Goal: Information Seeking & Learning: Learn about a topic

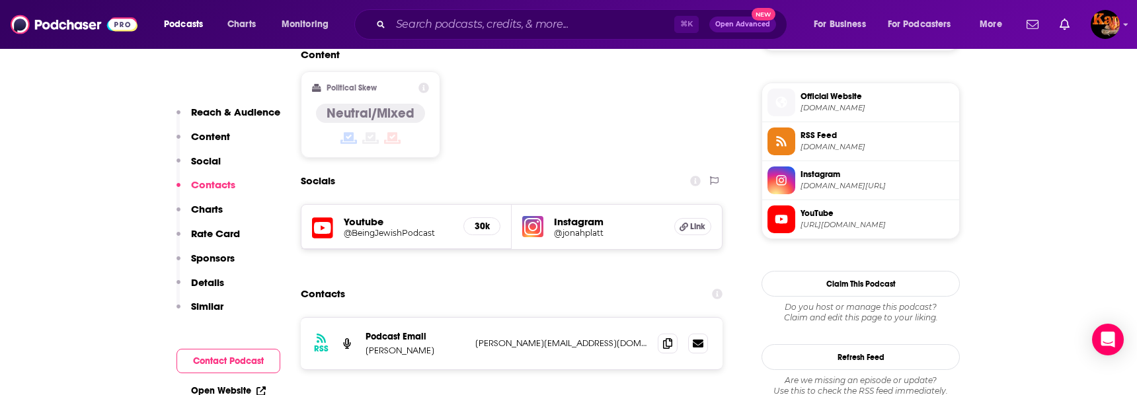
scroll to position [1056, 0]
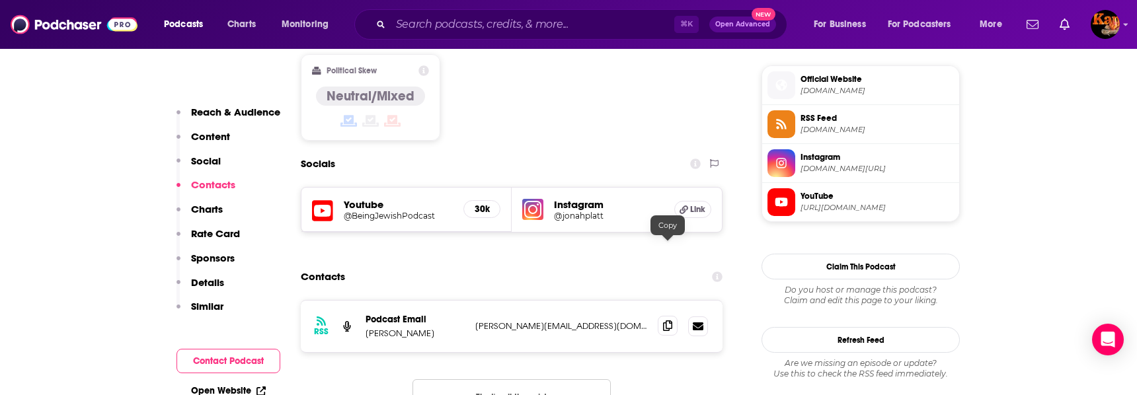
click at [667, 320] on icon at bounding box center [667, 325] width 9 height 11
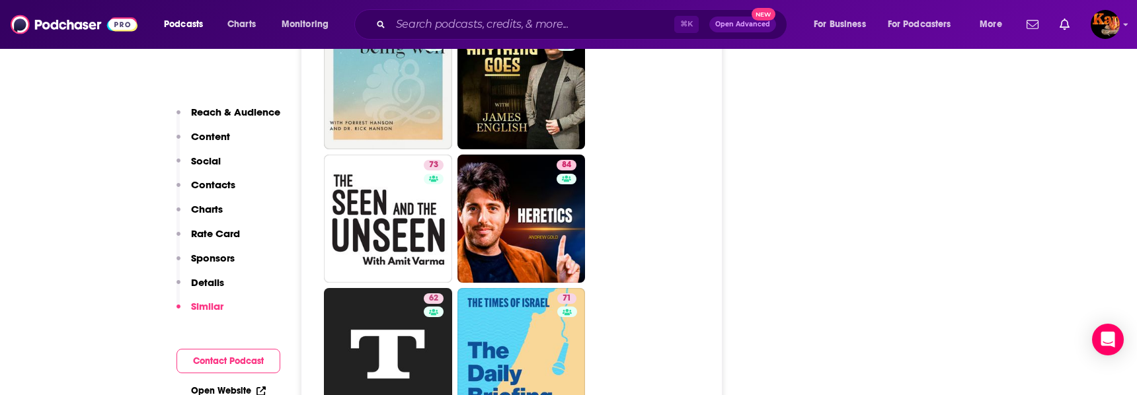
scroll to position [3123, 0]
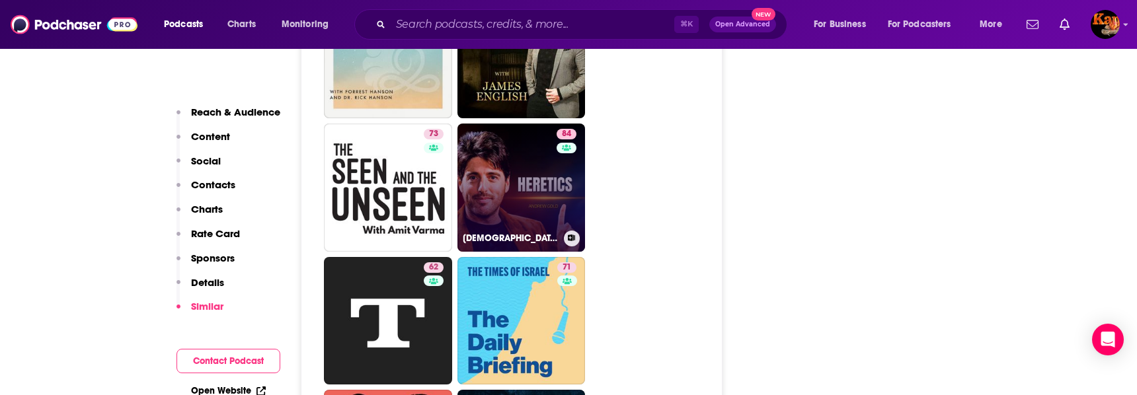
click at [483, 126] on link "84 [DEMOGRAPHIC_DATA]." at bounding box center [521, 188] width 128 height 128
type input "[URL][DOMAIN_NAME]"
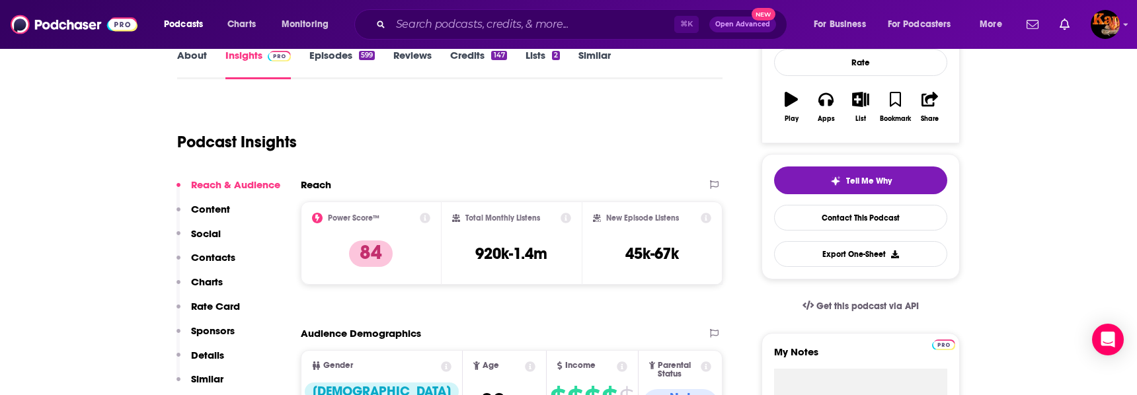
scroll to position [186, 0]
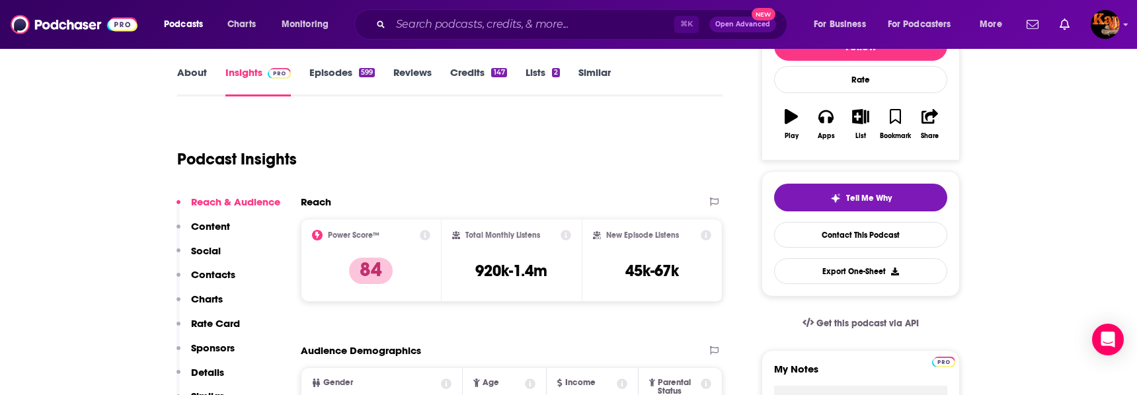
click at [190, 68] on link "About" at bounding box center [192, 81] width 30 height 30
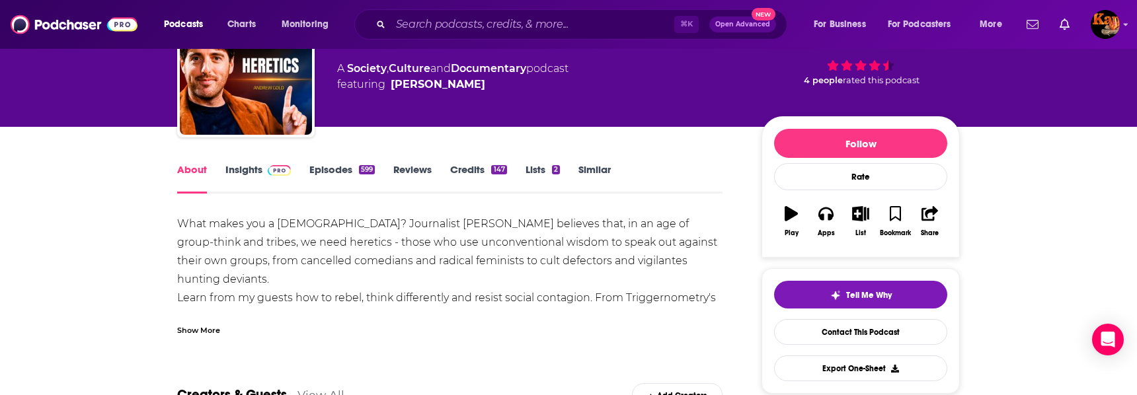
scroll to position [92, 0]
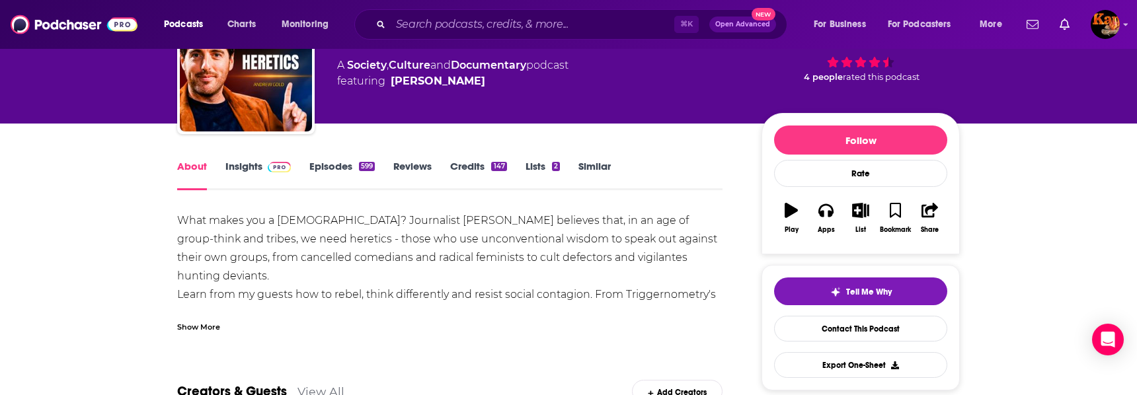
click at [260, 169] on link "Insights" at bounding box center [257, 175] width 65 height 30
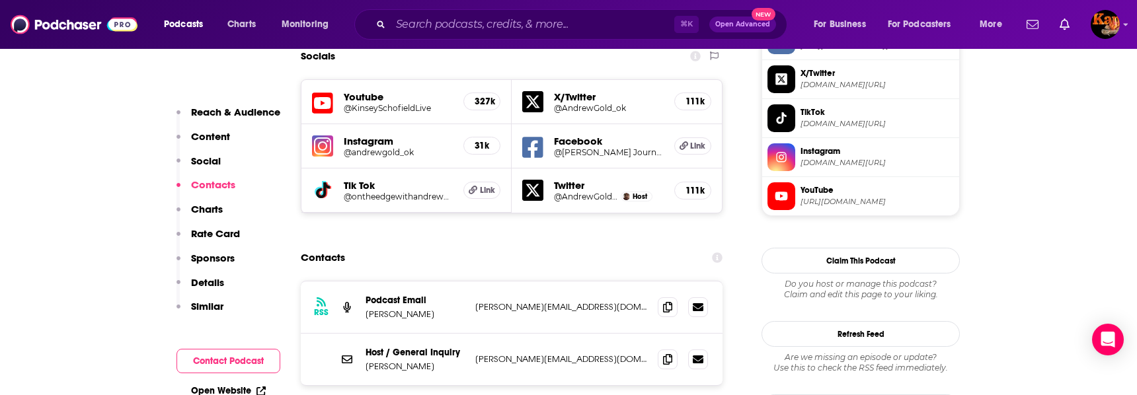
scroll to position [1181, 0]
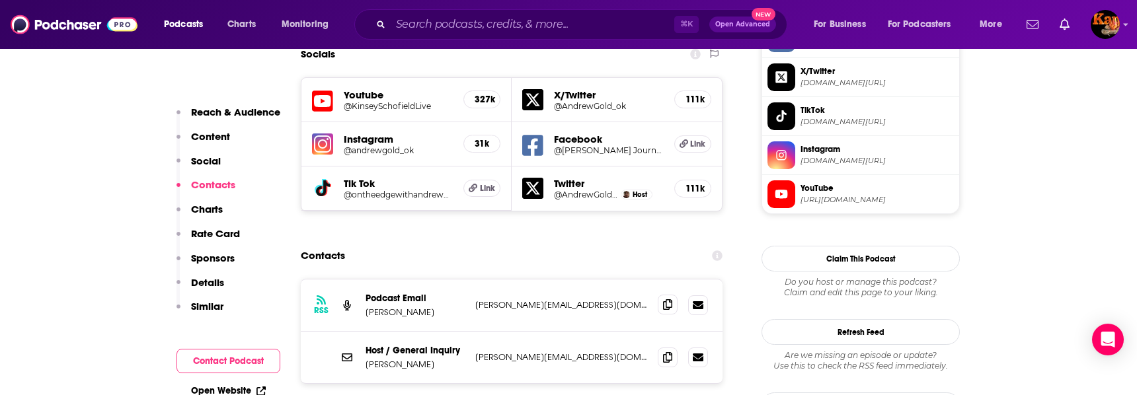
click at [668, 299] on icon at bounding box center [667, 304] width 9 height 11
click at [671, 347] on span at bounding box center [668, 357] width 20 height 20
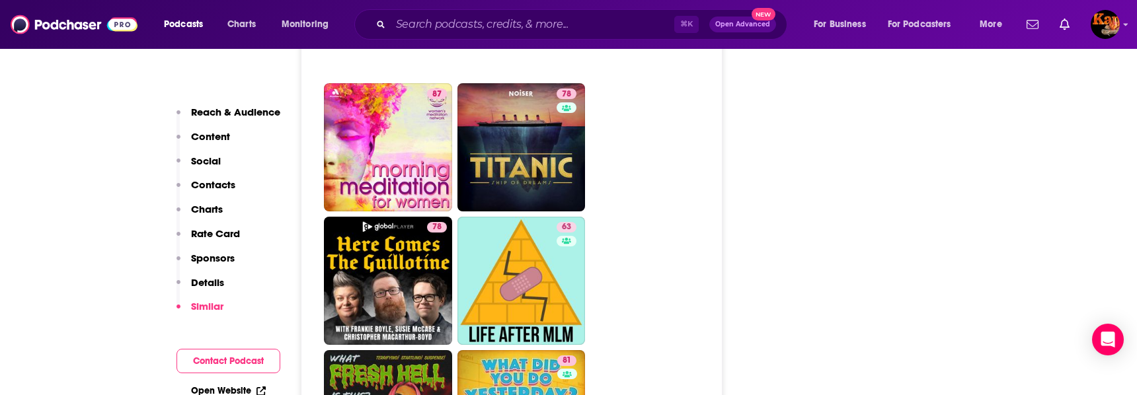
scroll to position [3381, 0]
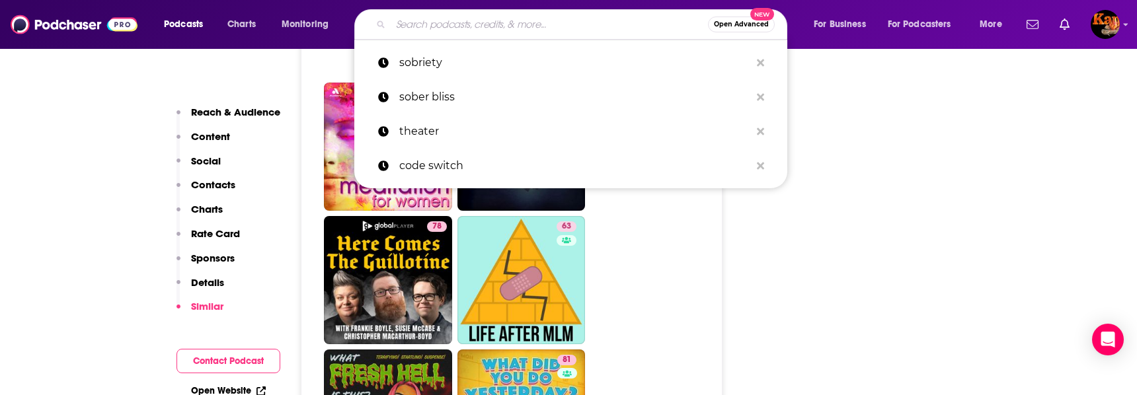
click at [418, 19] on input "Search podcasts, credits, & more..." at bounding box center [549, 24] width 317 height 21
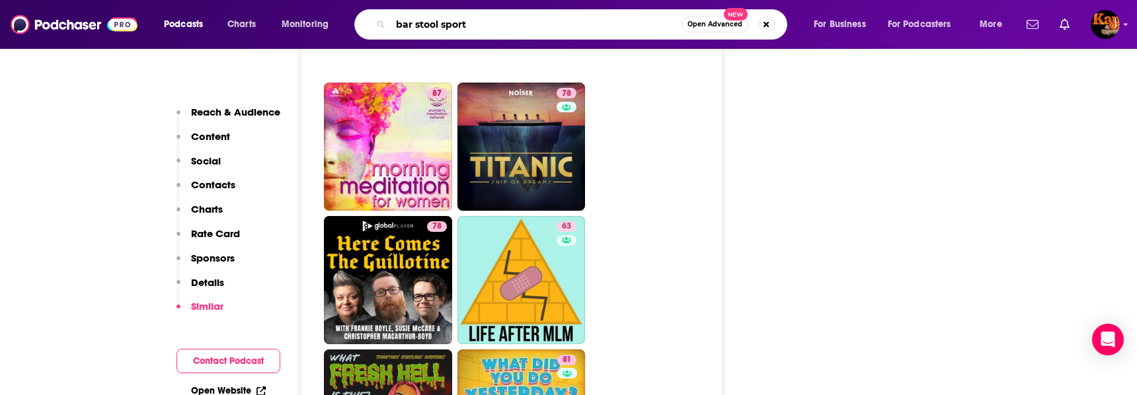
type input "bar stool sports"
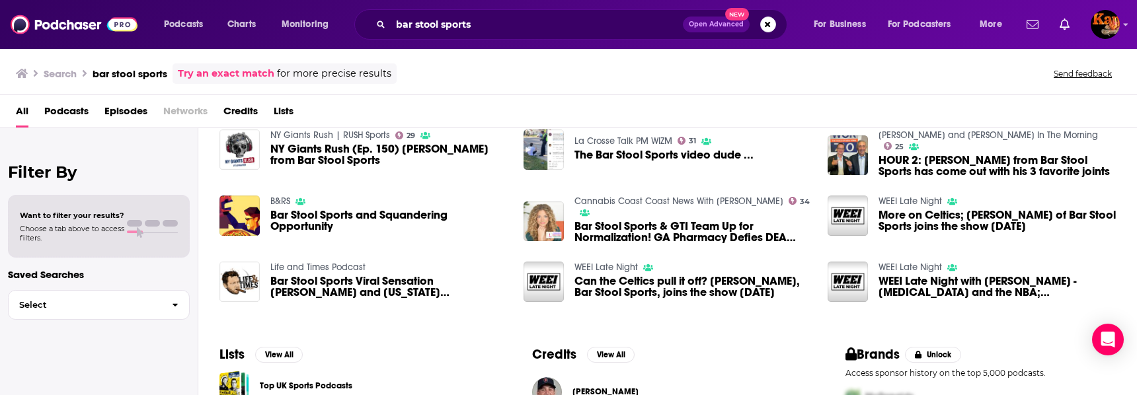
scroll to position [226, 0]
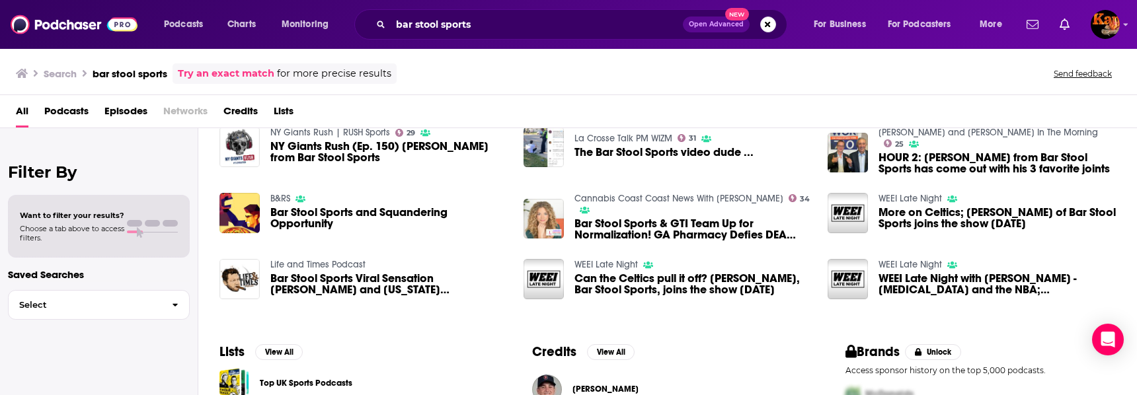
click at [54, 104] on span "Podcasts" at bounding box center [66, 113] width 44 height 27
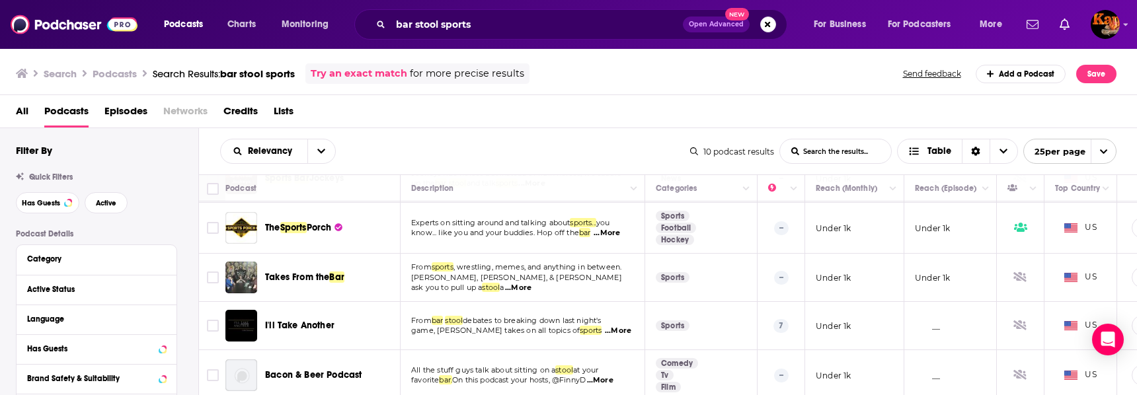
scroll to position [301, 0]
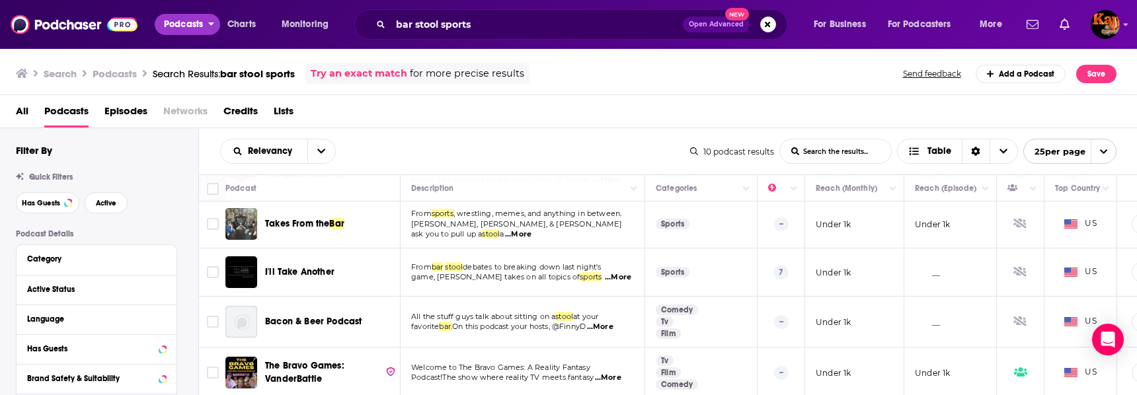
click at [184, 28] on span "Podcasts" at bounding box center [183, 24] width 39 height 19
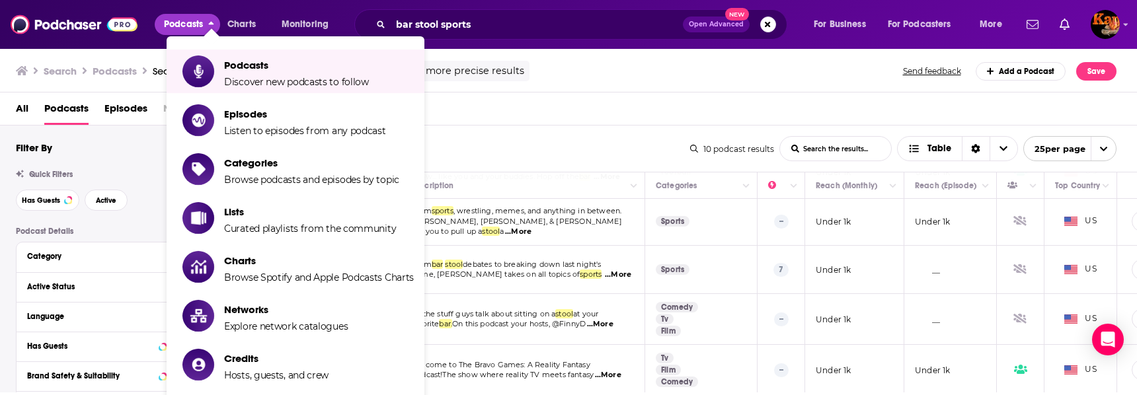
scroll to position [2, 0]
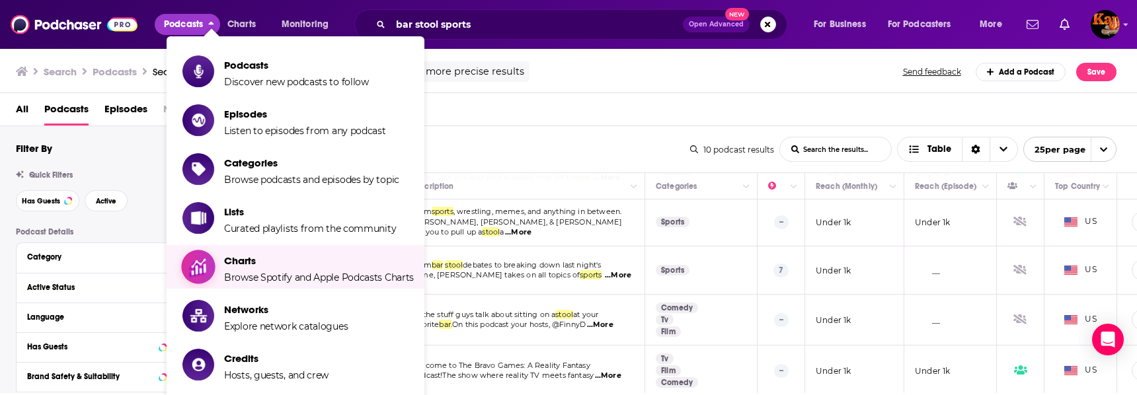
click at [248, 256] on span "Charts" at bounding box center [319, 260] width 190 height 13
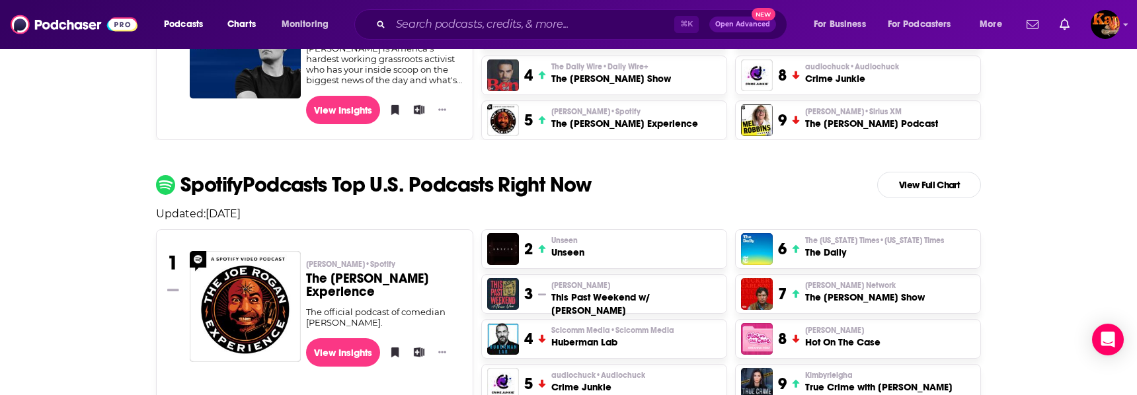
scroll to position [460, 0]
click at [502, 123] on img "The Joe Rogan Experience" at bounding box center [503, 120] width 32 height 32
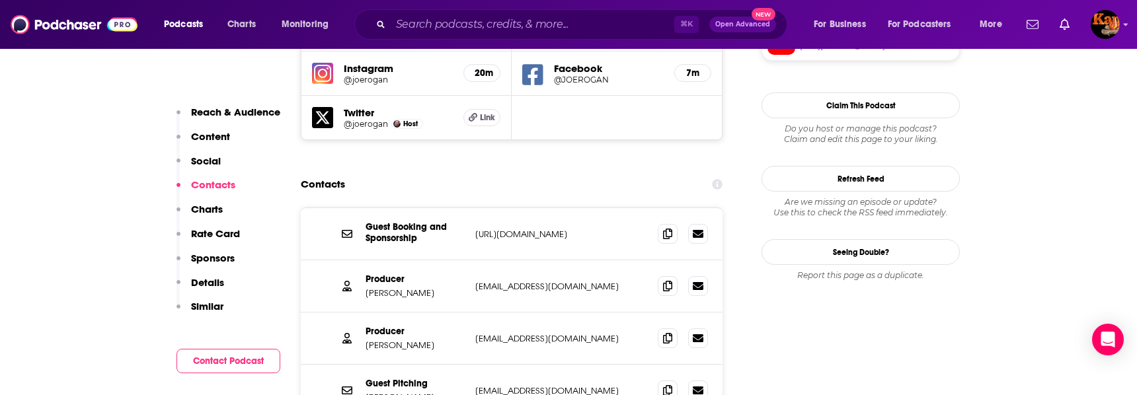
scroll to position [1269, 0]
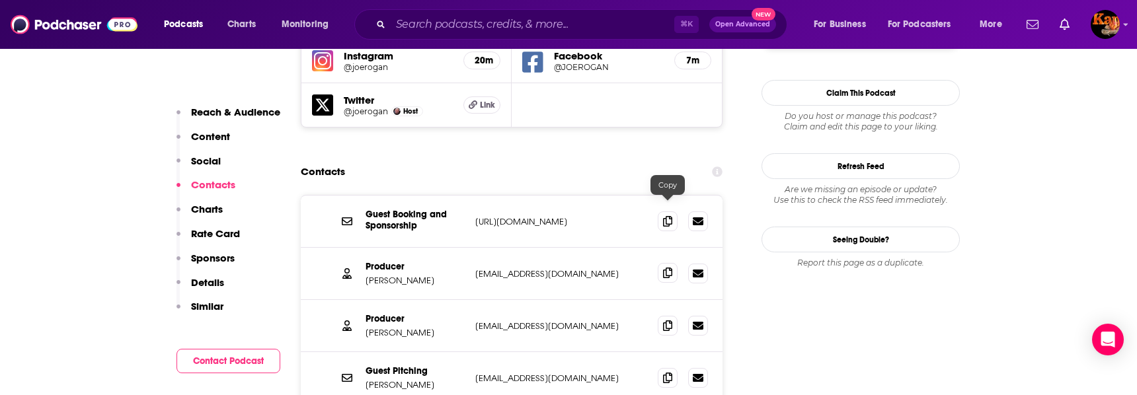
click at [673, 263] on span at bounding box center [668, 273] width 20 height 20
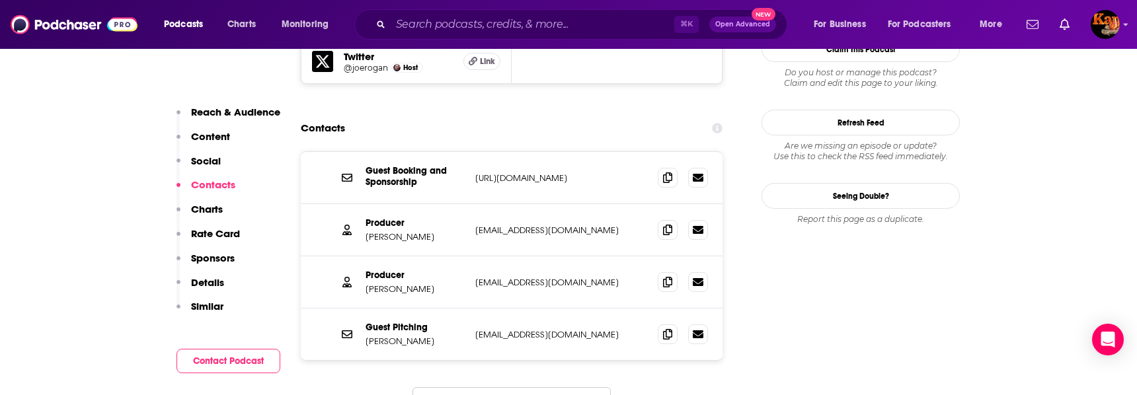
scroll to position [1316, 0]
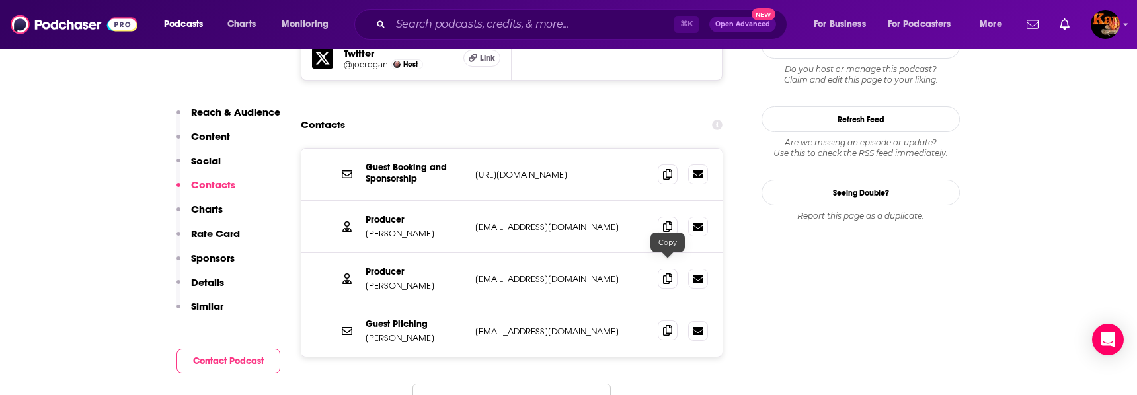
click at [663, 325] on icon at bounding box center [667, 330] width 9 height 11
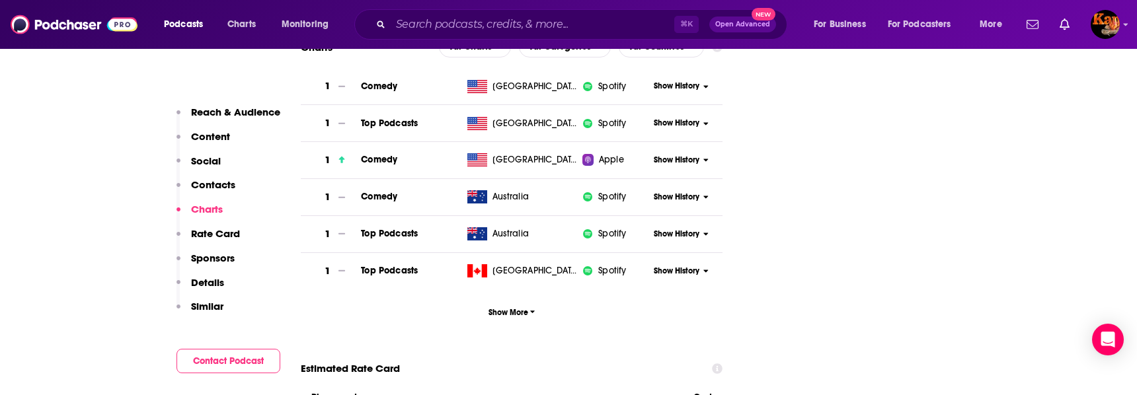
scroll to position [1764, 0]
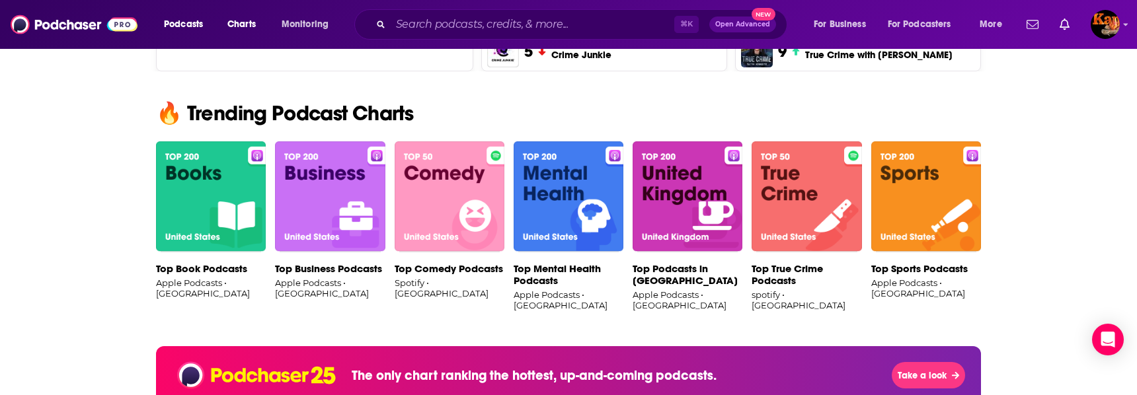
scroll to position [801, 0]
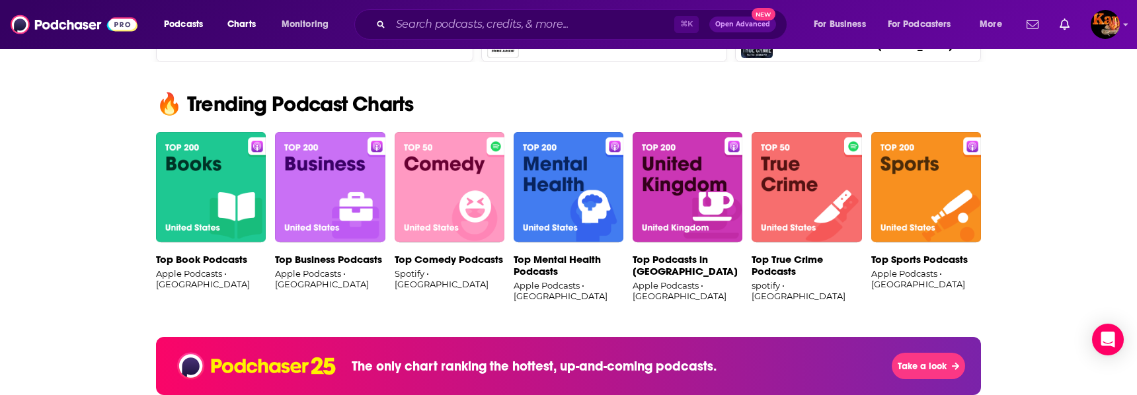
click at [451, 172] on img at bounding box center [450, 187] width 110 height 111
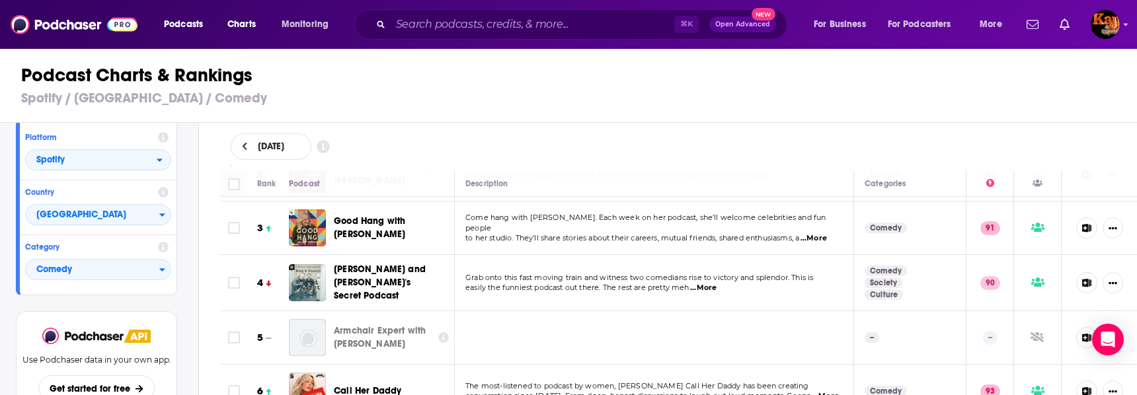
scroll to position [103, 0]
click at [707, 287] on span "...More" at bounding box center [703, 287] width 26 height 11
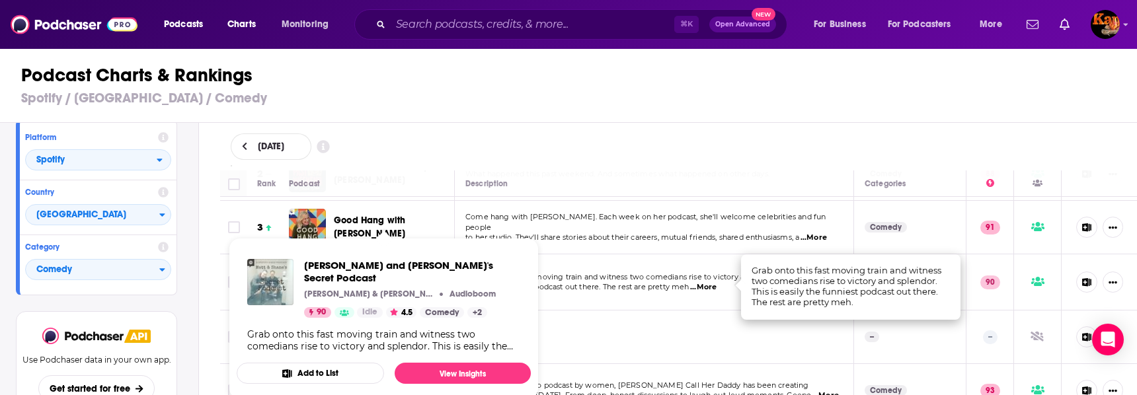
click at [261, 277] on img "Matt and Shane's Secret Podcast" at bounding box center [270, 282] width 46 height 46
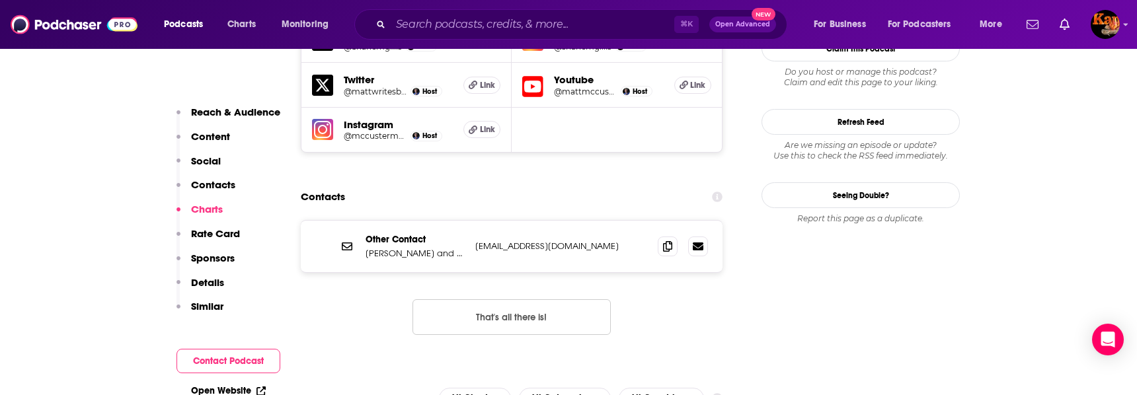
scroll to position [1271, 0]
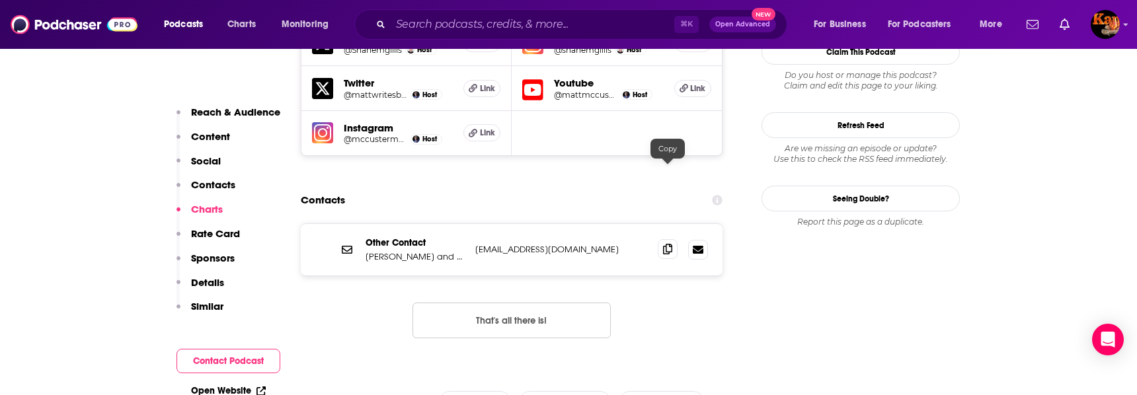
click at [668, 244] on icon at bounding box center [667, 249] width 9 height 11
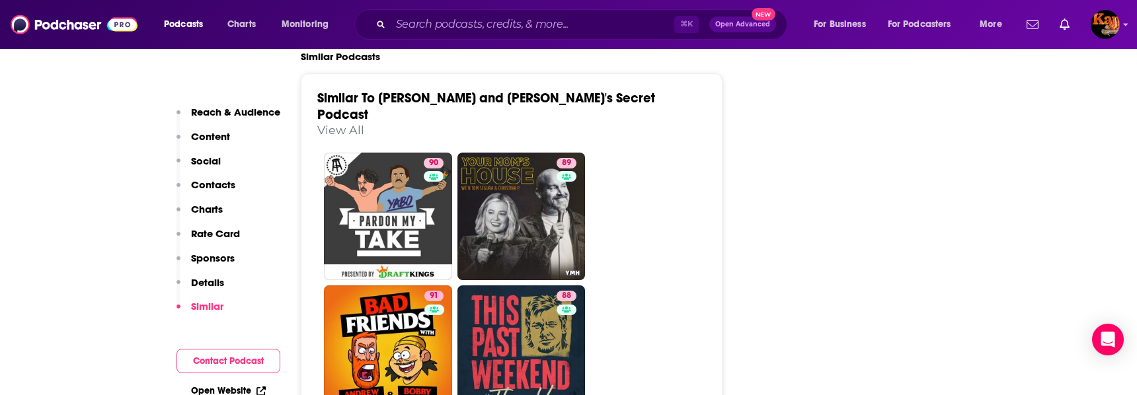
scroll to position [3159, 0]
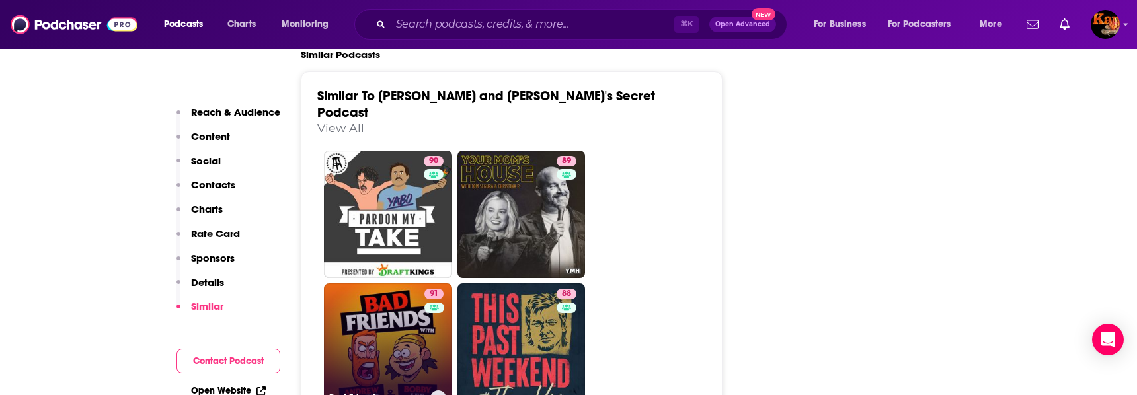
click at [402, 283] on link "91 Bad Friends" at bounding box center [388, 347] width 128 height 128
type input "[URL][DOMAIN_NAME]"
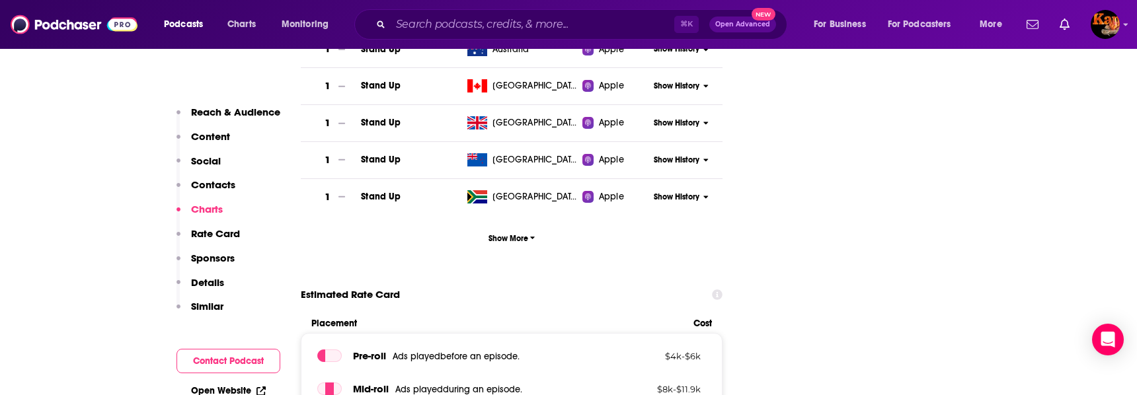
scroll to position [1905, 0]
